Goal: Task Accomplishment & Management: Use online tool/utility

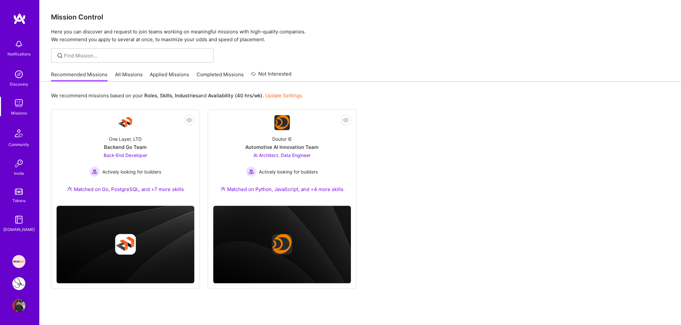
click at [172, 73] on link "Applied Missions" at bounding box center [169, 76] width 39 height 11
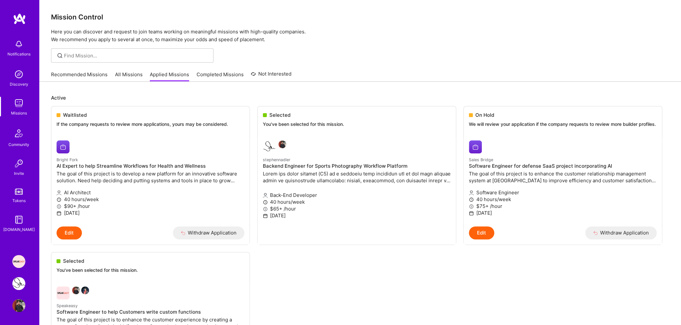
click at [207, 77] on link "Completed Missions" at bounding box center [220, 76] width 47 height 11
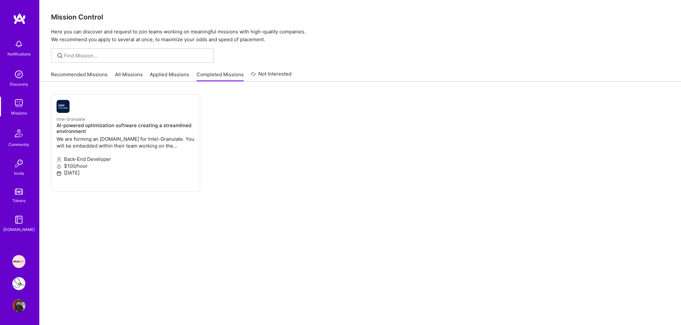
click at [18, 284] on img at bounding box center [18, 283] width 13 height 13
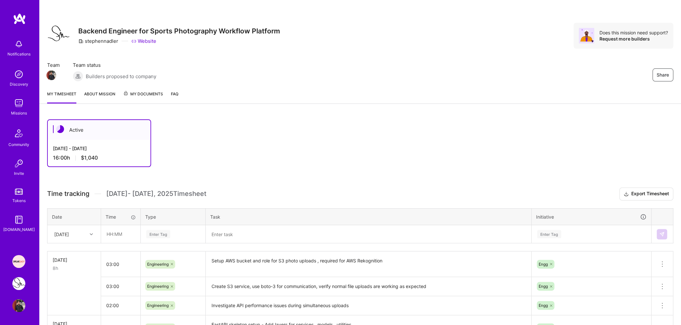
click at [20, 263] on img at bounding box center [18, 261] width 13 height 13
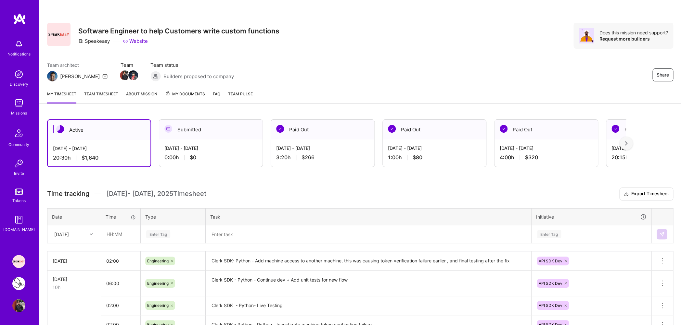
scroll to position [66, 0]
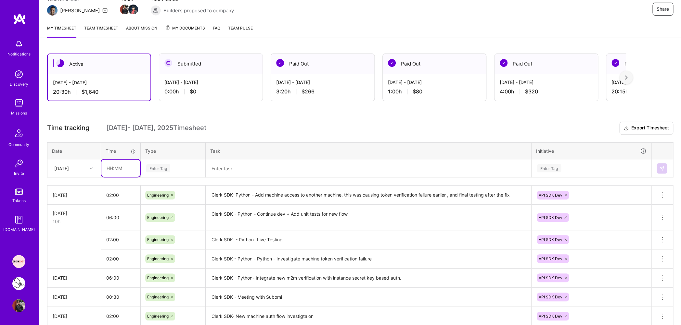
click at [108, 173] on input "text" at bounding box center [120, 168] width 39 height 17
type input "06:00"
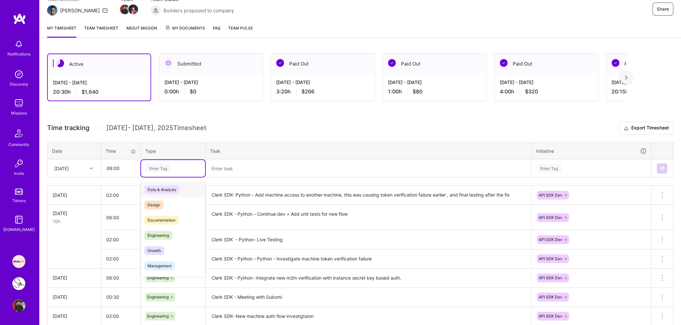
click at [156, 171] on div "Enter Tag" at bounding box center [158, 168] width 24 height 10
click at [170, 239] on span "Engineering" at bounding box center [158, 235] width 28 height 9
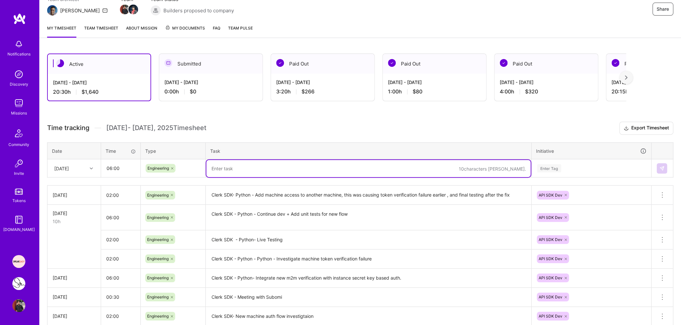
click at [223, 171] on textarea at bounding box center [368, 168] width 324 height 17
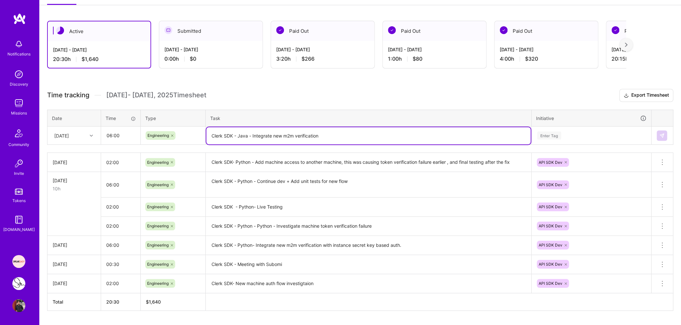
click at [346, 138] on textarea "Clerk SDK - Java - Integrate new m2m verification" at bounding box center [368, 135] width 324 height 17
type textarea "Clerk SDK - Java - Investigate changes required for Java SDK"
click at [110, 137] on input "06:00" at bounding box center [120, 135] width 39 height 17
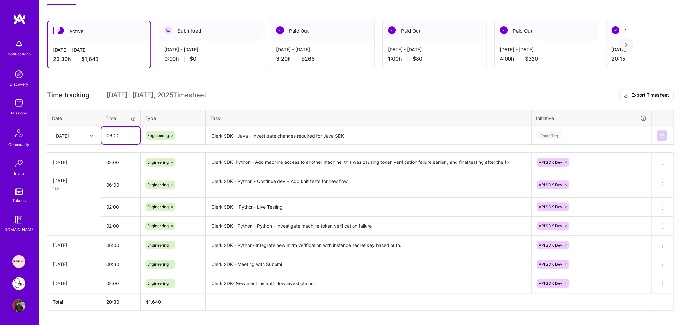
click at [110, 137] on input "06:00" at bounding box center [120, 135] width 39 height 17
type input "02:00"
click at [557, 139] on div "Enter Tag" at bounding box center [549, 136] width 24 height 10
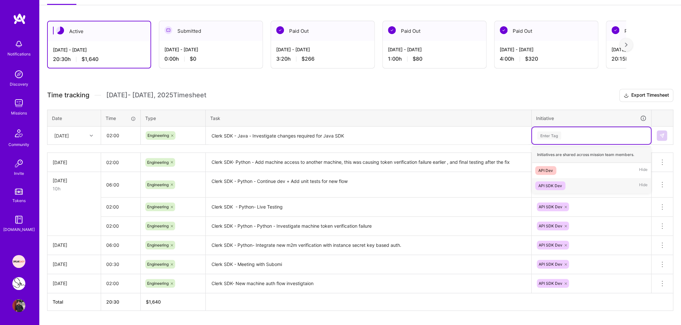
click at [555, 189] on div "API SDK Dev" at bounding box center [550, 186] width 24 height 7
click at [665, 140] on button at bounding box center [661, 136] width 10 height 10
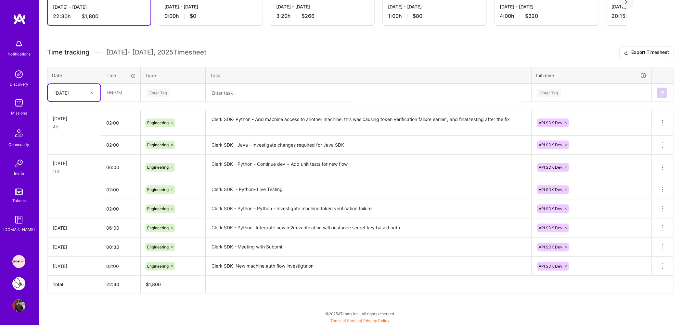
scroll to position [136, 0]
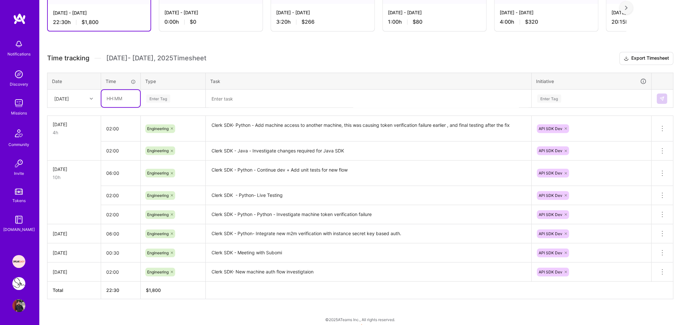
click at [110, 103] on input "text" at bounding box center [120, 98] width 39 height 17
type input "04:00"
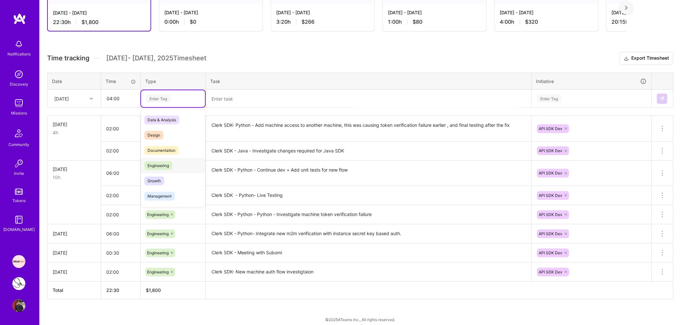
click at [159, 170] on span "Engineering" at bounding box center [158, 165] width 28 height 9
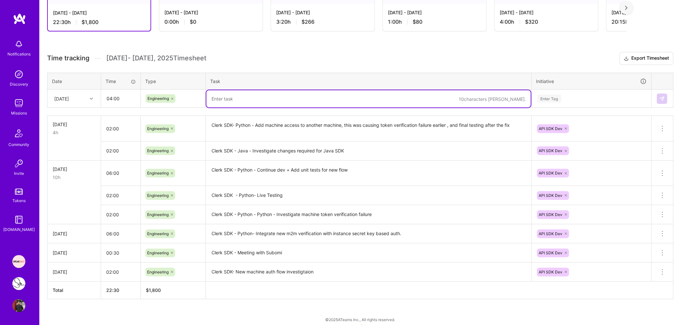
click at [221, 101] on textarea at bounding box center [368, 98] width 324 height 17
type textarea "Clerk SDK - Java - Add support fo"
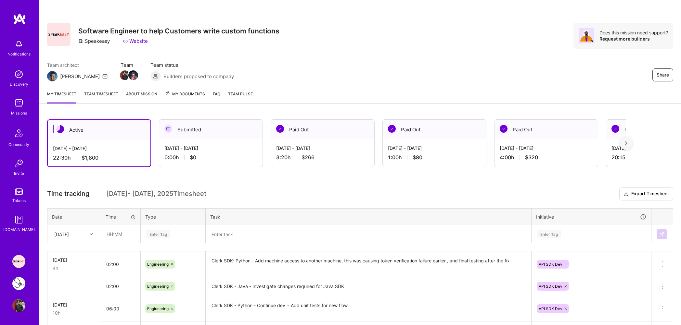
scroll to position [97, 0]
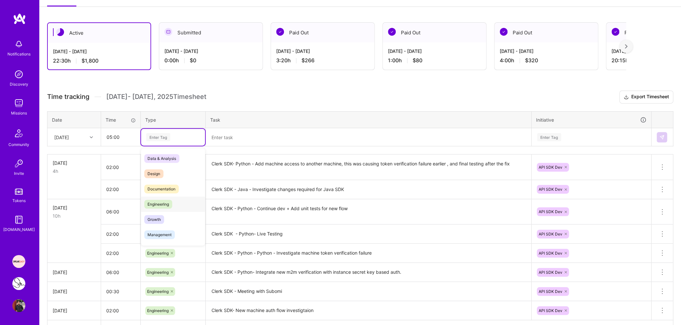
click at [168, 209] on span "Engineering" at bounding box center [158, 204] width 28 height 9
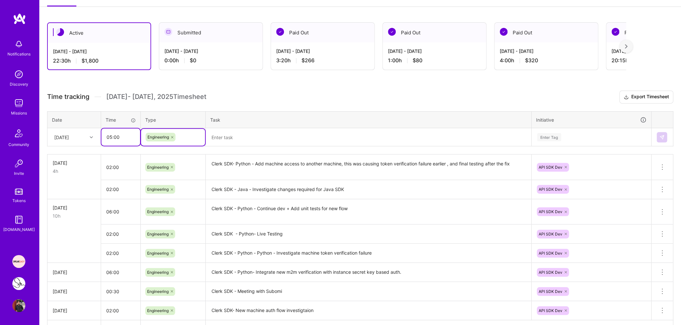
click at [111, 138] on input "05:00" at bounding box center [120, 137] width 39 height 17
click at [112, 140] on input "05:00" at bounding box center [120, 137] width 39 height 17
type input "04:00"
click at [267, 140] on textarea at bounding box center [368, 137] width 324 height 17
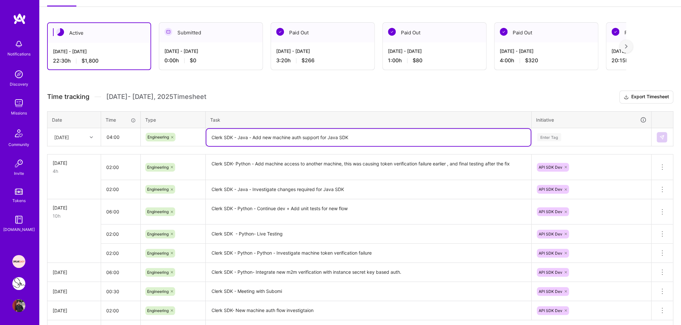
type textarea "Clerk SDK - Java - Add new machine auth support for Java SDK"
click at [541, 142] on div "Enter Tag" at bounding box center [549, 137] width 24 height 10
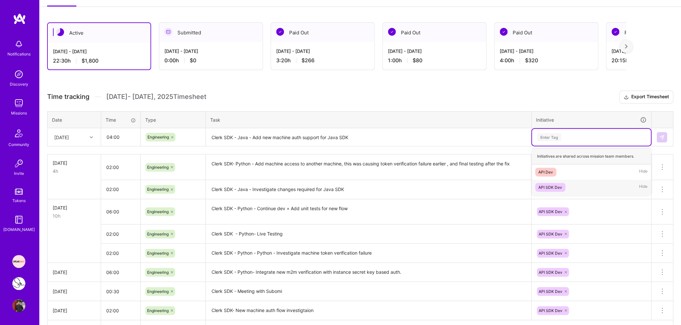
click at [551, 190] on div "API SDK Dev" at bounding box center [550, 187] width 24 height 7
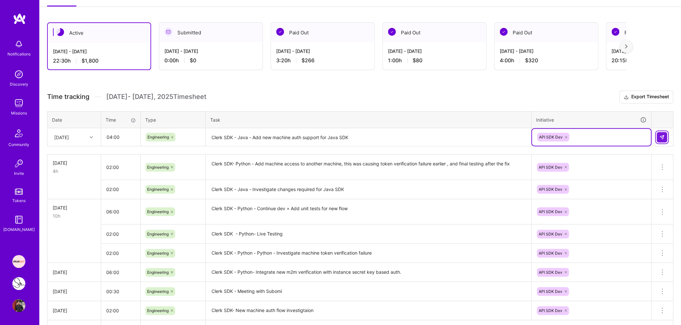
click at [662, 140] on img at bounding box center [661, 137] width 5 height 5
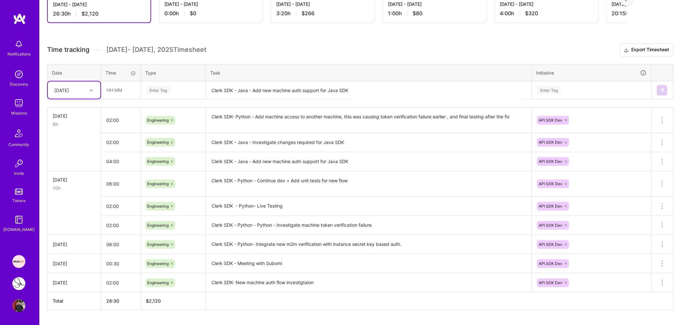
scroll to position [163, 0]
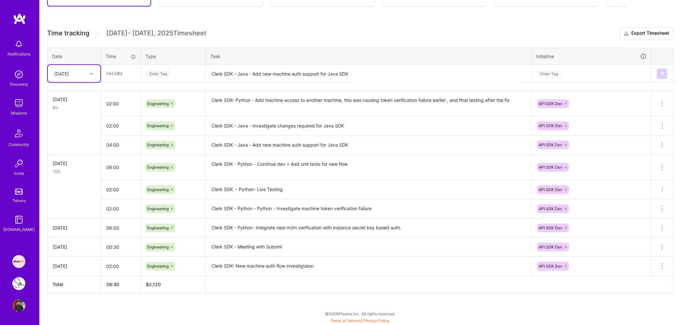
click at [192, 40] on h3 "Time tracking Aug 16 - Aug 31 , 2025 Timesheet Export Timesheet" at bounding box center [360, 33] width 626 height 13
click at [198, 30] on h3 "Time tracking Aug 16 - Aug 31 , 2025 Timesheet Export Timesheet" at bounding box center [360, 33] width 626 height 13
click at [196, 33] on span "Aug 16 - Aug 31 , 2025 Timesheet" at bounding box center [156, 33] width 100 height 8
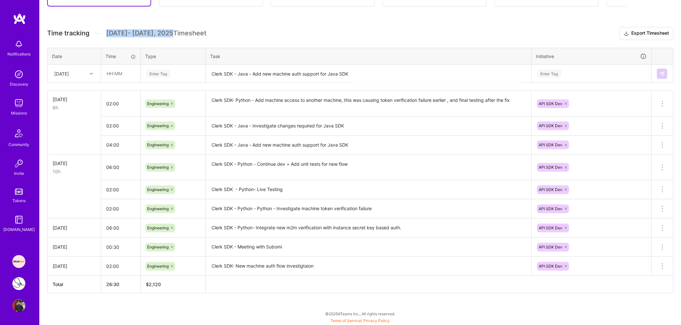
click at [196, 33] on span "Aug 16 - Aug 31 , 2025 Timesheet" at bounding box center [156, 33] width 100 height 8
click at [145, 35] on span "Aug 16 - Aug 31 , 2025 Timesheet" at bounding box center [156, 33] width 100 height 8
click at [156, 36] on span "Aug 16 - Aug 31 , 2025 Timesheet" at bounding box center [156, 33] width 100 height 8
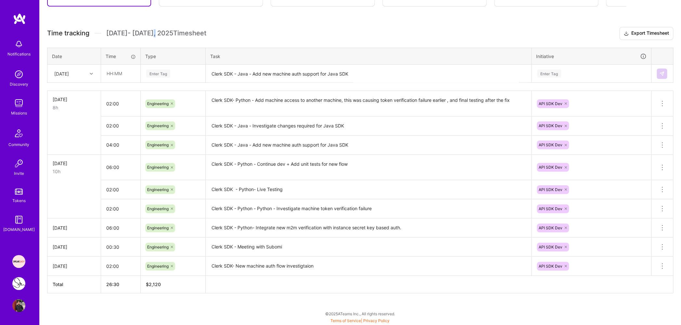
click at [156, 36] on span "Aug 16 - Aug 31 , 2025 Timesheet" at bounding box center [156, 33] width 100 height 8
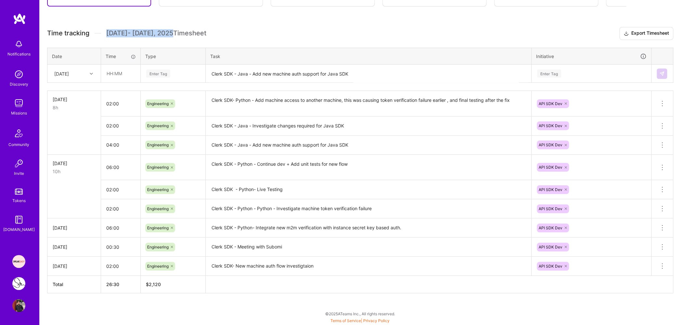
click at [178, 37] on span "Aug 16 - Aug 31 , 2025 Timesheet" at bounding box center [156, 33] width 100 height 8
click at [212, 37] on h3 "Time tracking Aug 16 - Aug 31 , 2025 Timesheet Export Timesheet" at bounding box center [360, 33] width 626 height 13
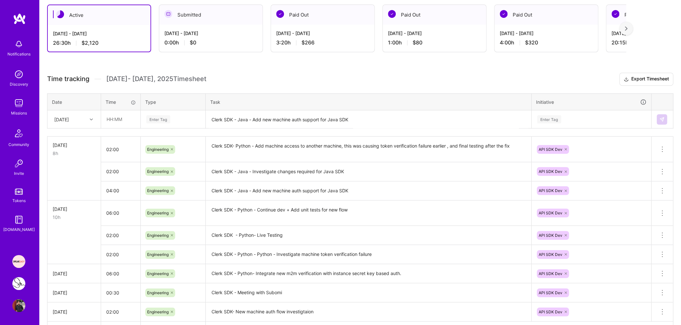
scroll to position [0, 0]
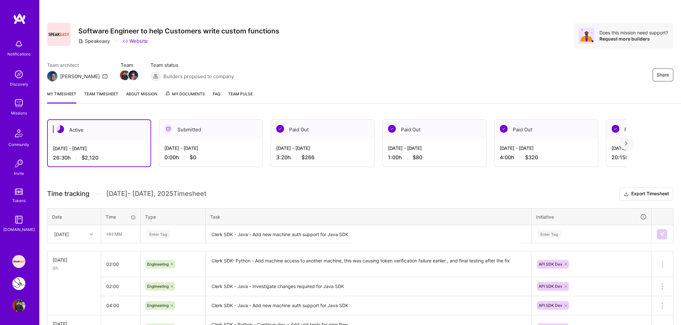
click at [184, 198] on span "Aug 16 - Aug 31 , 2025 Timesheet" at bounding box center [156, 194] width 100 height 8
click at [178, 198] on span "Aug 16 - Aug 31 , 2025 Timesheet" at bounding box center [156, 194] width 100 height 8
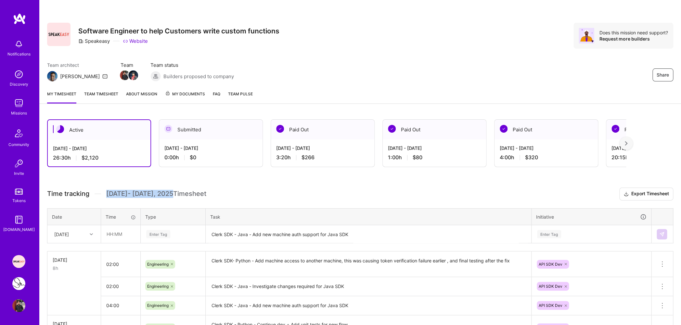
click at [178, 198] on span "Aug 16 - Aug 31 , 2025 Timesheet" at bounding box center [156, 194] width 100 height 8
click at [157, 198] on span "Aug 16 - Aug 31 , 2025 Timesheet" at bounding box center [156, 194] width 100 height 8
click at [133, 198] on span "Aug 16 - Aug 31 , 2025 Timesheet" at bounding box center [156, 194] width 100 height 8
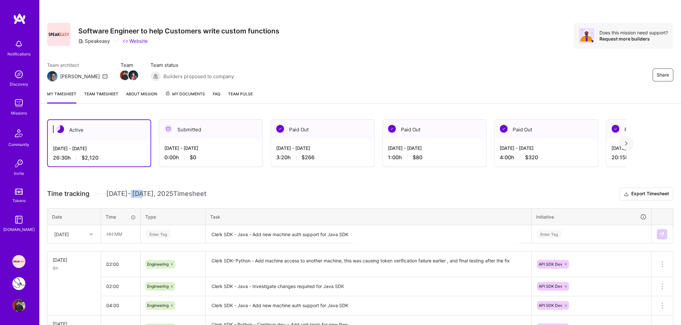
click at [133, 198] on span "Aug 16 - Aug 31 , 2025 Timesheet" at bounding box center [156, 194] width 100 height 8
click at [136, 198] on span "Aug 16 - Aug 31 , 2025 Timesheet" at bounding box center [156, 194] width 100 height 8
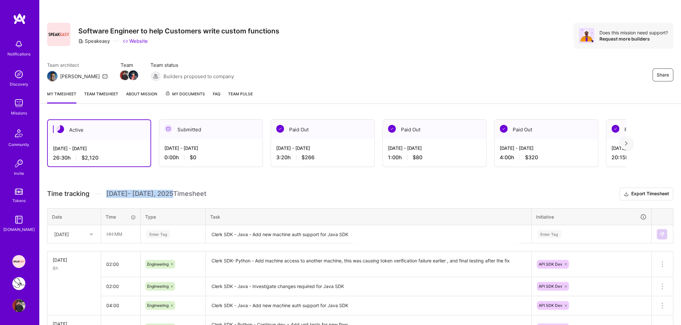
click at [150, 197] on span "Aug 16 - Aug 31 , 2025 Timesheet" at bounding box center [156, 194] width 100 height 8
click at [177, 198] on span "Aug 16 - Aug 31 , 2025 Timesheet" at bounding box center [156, 194] width 100 height 8
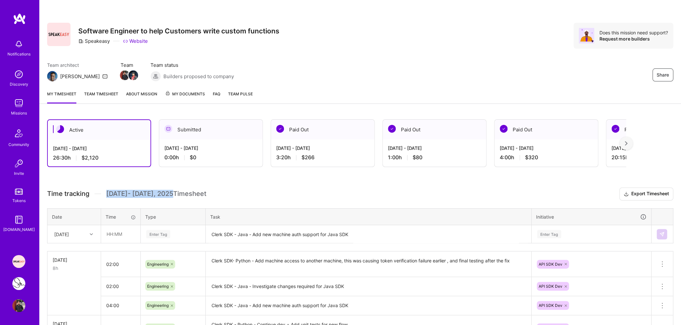
click at [177, 198] on span "Aug 16 - Aug 31 , 2025 Timesheet" at bounding box center [156, 194] width 100 height 8
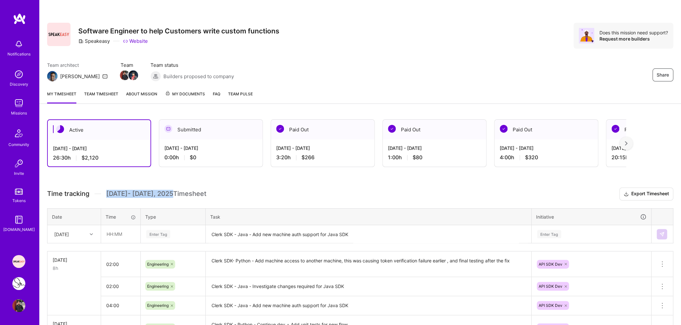
click at [177, 198] on span "Aug 16 - Aug 31 , 2025 Timesheet" at bounding box center [156, 194] width 100 height 8
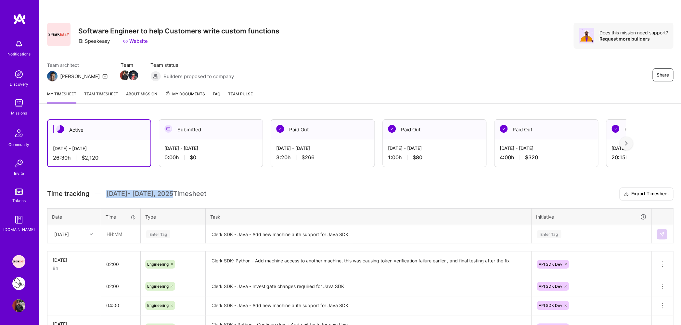
click at [177, 198] on span "Aug 16 - Aug 31 , 2025 Timesheet" at bounding box center [156, 194] width 100 height 8
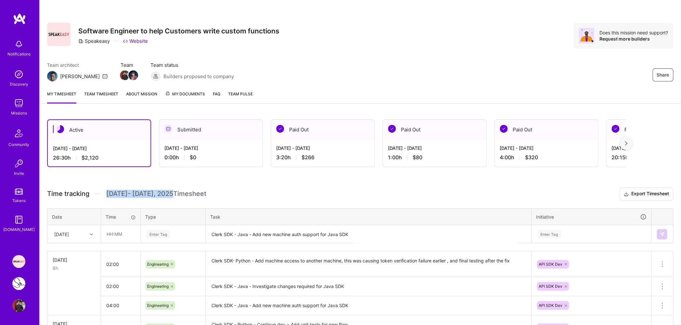
click at [177, 198] on span "Aug 16 - Aug 31 , 2025 Timesheet" at bounding box center [156, 194] width 100 height 8
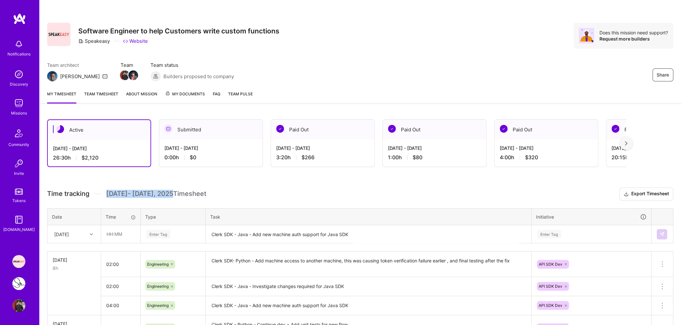
click at [177, 198] on span "Aug 16 - Aug 31 , 2025 Timesheet" at bounding box center [156, 194] width 100 height 8
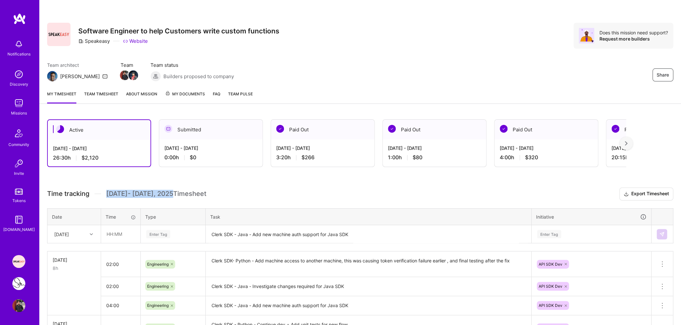
click at [177, 198] on span "Aug 16 - Aug 31 , 2025 Timesheet" at bounding box center [156, 194] width 100 height 8
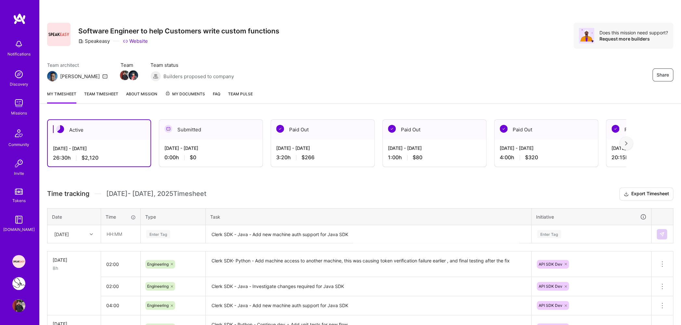
click at [17, 288] on img at bounding box center [18, 283] width 13 height 13
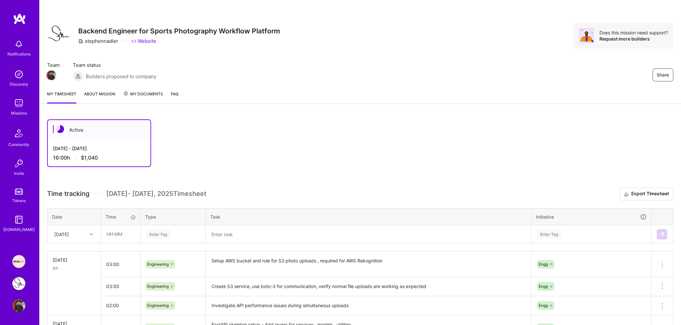
click at [18, 263] on img at bounding box center [18, 261] width 13 height 13
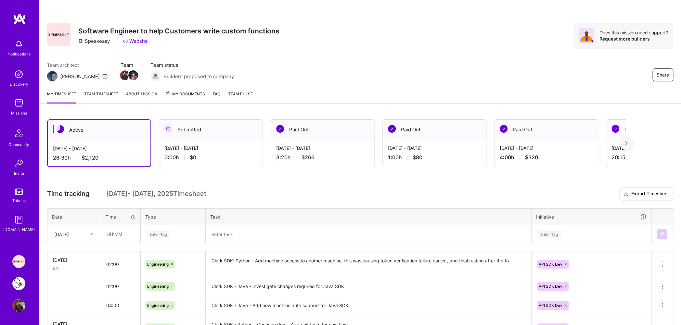
click at [15, 103] on img at bounding box center [18, 103] width 13 height 13
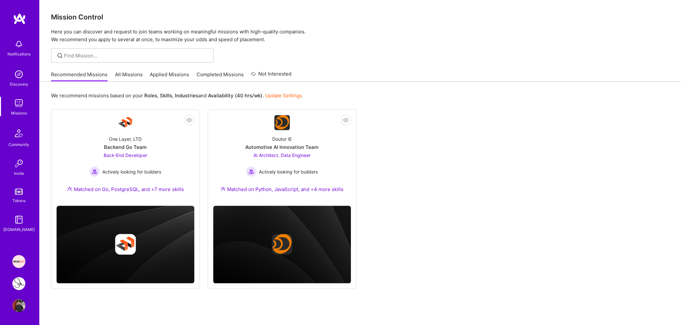
click at [167, 73] on link "Applied Missions" at bounding box center [169, 76] width 39 height 11
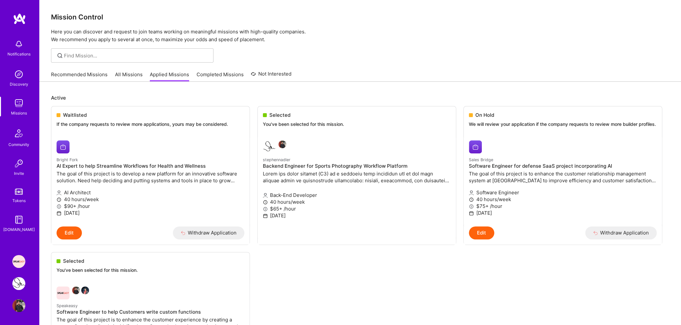
click at [88, 71] on div "Recommended Missions All Missions Applied Missions Completed Missions Not Inter…" at bounding box center [171, 75] width 240 height 14
click at [88, 72] on link "Recommended Missions" at bounding box center [79, 76] width 57 height 11
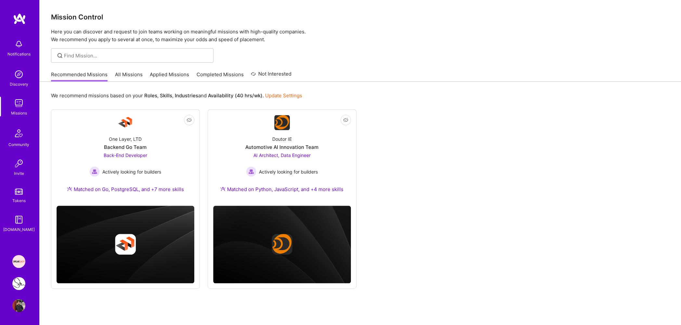
click at [153, 74] on link "Applied Missions" at bounding box center [169, 76] width 39 height 11
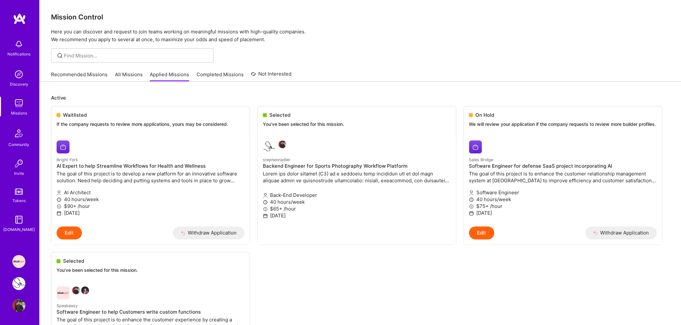
click at [94, 74] on link "Recommended Missions" at bounding box center [79, 76] width 57 height 11
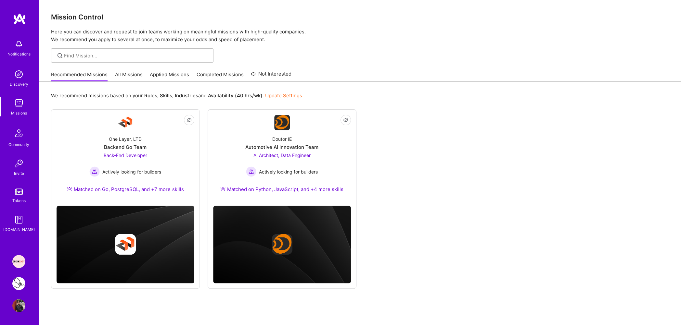
click at [158, 74] on link "Applied Missions" at bounding box center [169, 76] width 39 height 11
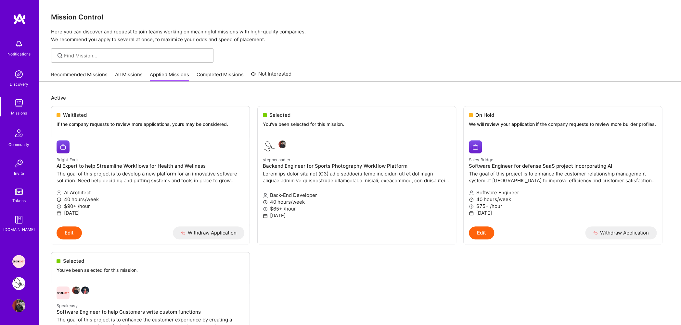
click at [94, 76] on link "Recommended Missions" at bounding box center [79, 76] width 57 height 11
